Goal: Complete application form

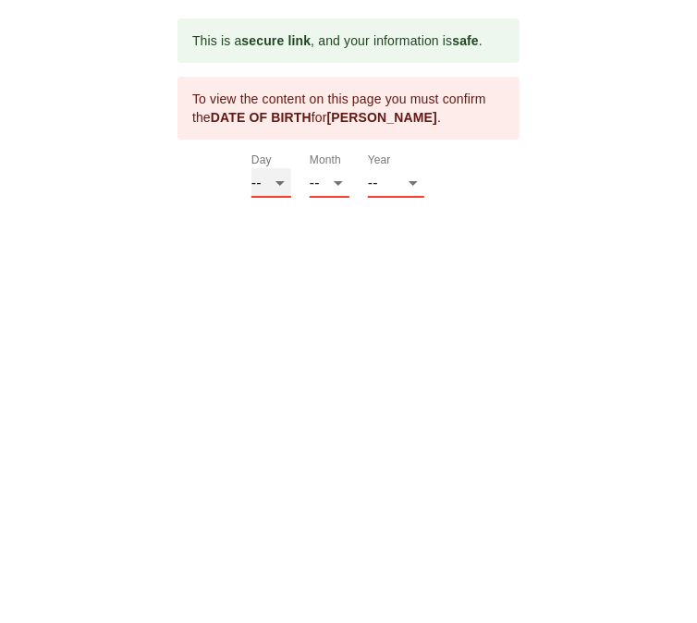
click at [266, 186] on select "-- 01 02 03 04 05 06 07 08 09 10 11 12 13 14 15 16 17 18 19 20 21 22 23 24 25 2…" at bounding box center [271, 183] width 40 height 30
select select "10"
click at [251, 168] on select "-- 01 02 03 04 05 06 07 08 09 10 11 12 13 14 15 16 17 18 19 20 21 22 23 24 25 2…" at bounding box center [271, 183] width 40 height 30
click at [338, 186] on select "-- 01 02 03 04 05 06 07 08 09 10 11 12" at bounding box center [330, 183] width 40 height 30
select select "08"
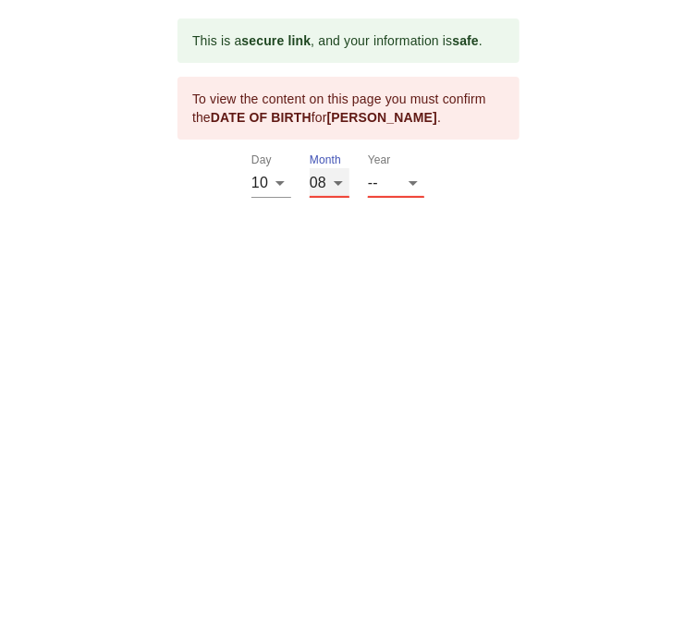
click at [310, 168] on select "-- 01 02 03 04 05 06 07 08 09 10 11 12" at bounding box center [330, 183] width 40 height 30
click at [415, 190] on select "-- 2025 2024 2023 2022 2021 2020 2019 2018 2017 2016 2015 2014 2013 2012 2011 2…" at bounding box center [396, 183] width 56 height 30
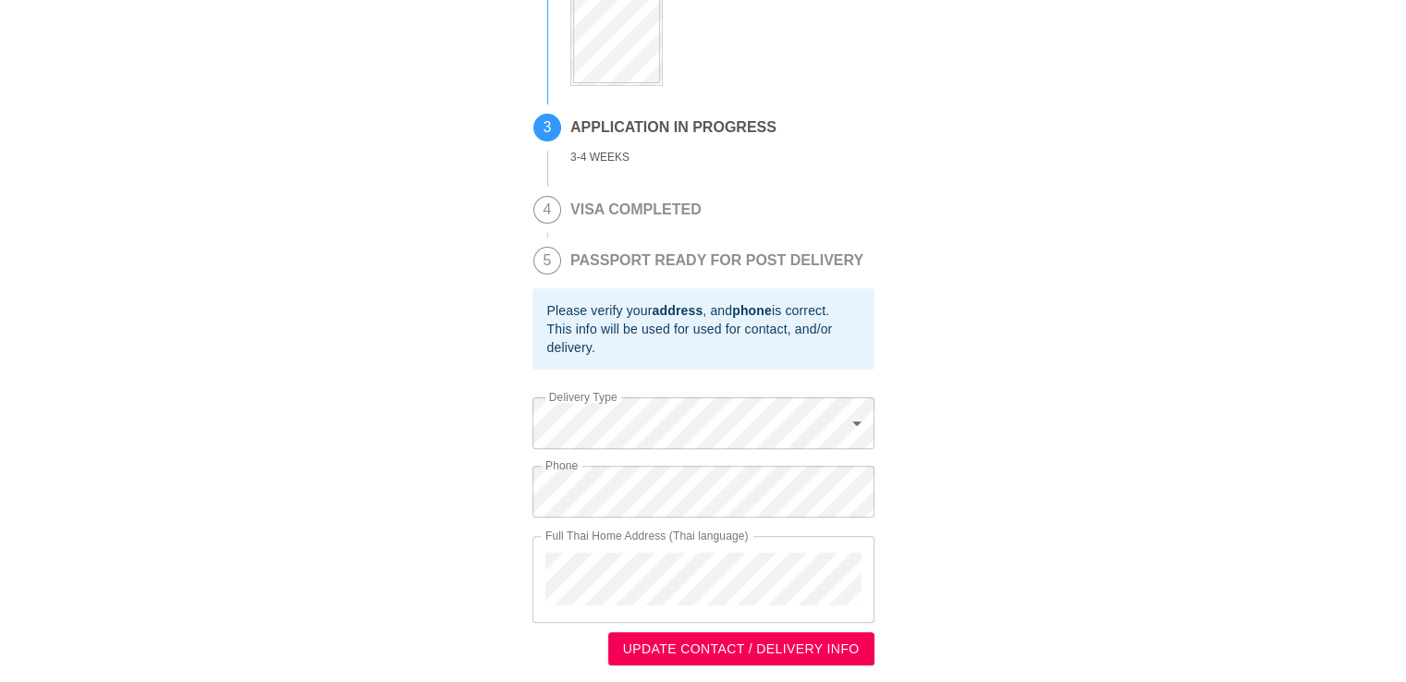
scroll to position [479, 0]
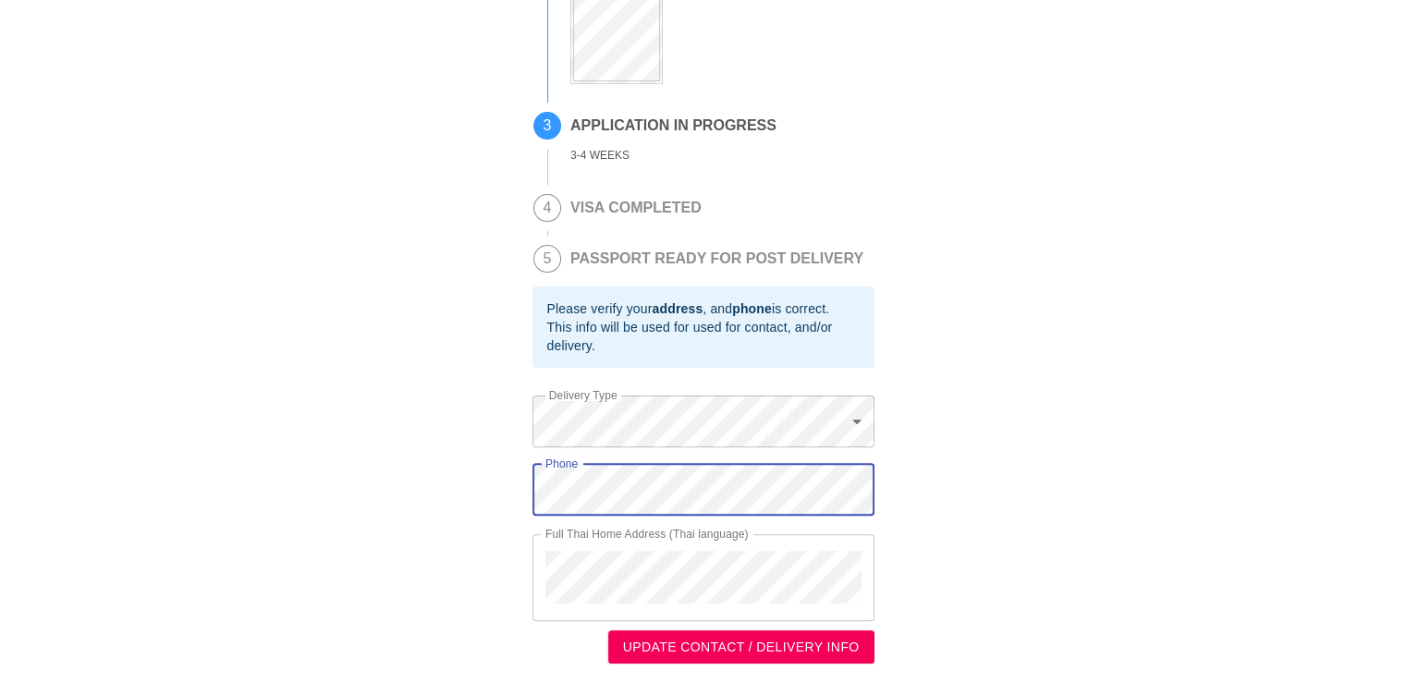
click at [441, 503] on div "This is a secure link , and your information is safe . 1 PASSPORT RECEIVED [PER…" at bounding box center [702, 108] width 1369 height 1109
click at [686, 645] on span "UPDATE CONTACT / DELIVERY INFO" at bounding box center [741, 647] width 237 height 23
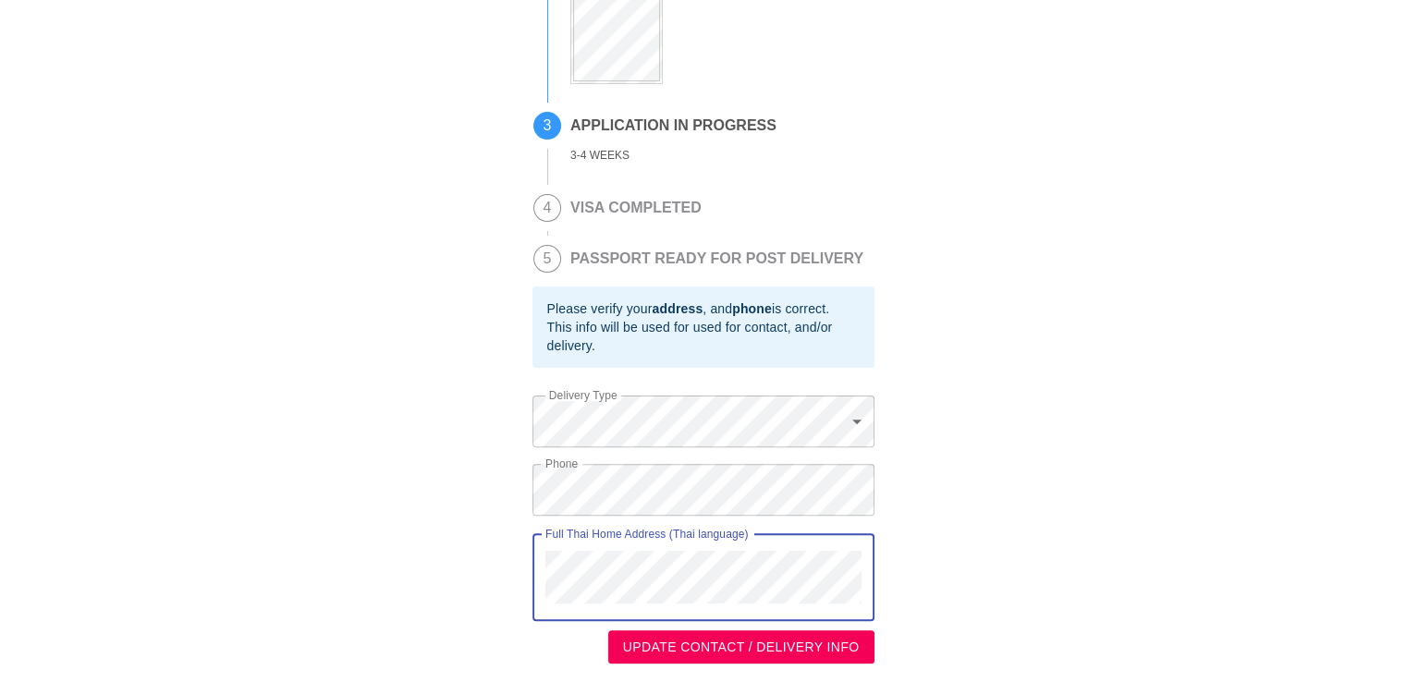
click at [1176, 430] on div "This is a secure link , and your information is safe . 1 PASSPORT RECEIVED [PER…" at bounding box center [702, 108] width 1369 height 1109
